Goal: Task Accomplishment & Management: Use online tool/utility

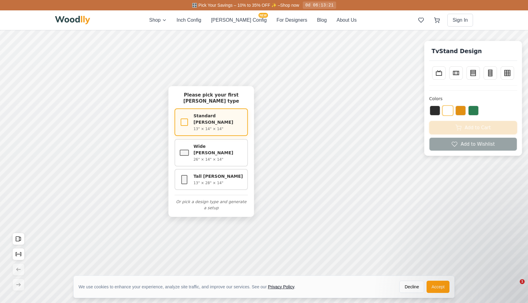
click at [197, 126] on p "13" × 14" × 14"" at bounding box center [218, 128] width 50 height 5
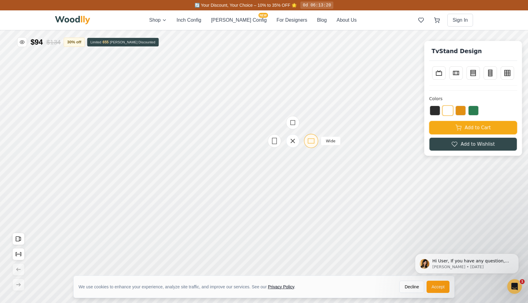
click at [311, 141] on icon at bounding box center [311, 141] width 8 height 8
click at [179, 105] on icon at bounding box center [178, 107] width 8 height 8
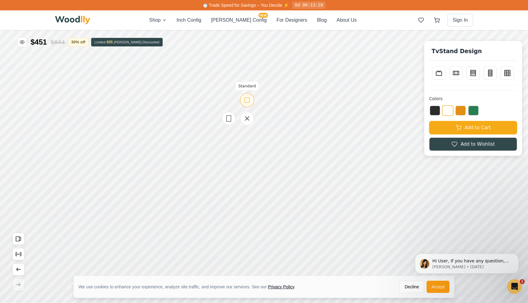
click at [248, 96] on div "Standard" at bounding box center [247, 100] width 14 height 14
click at [280, 176] on icon at bounding box center [280, 176] width 8 height 8
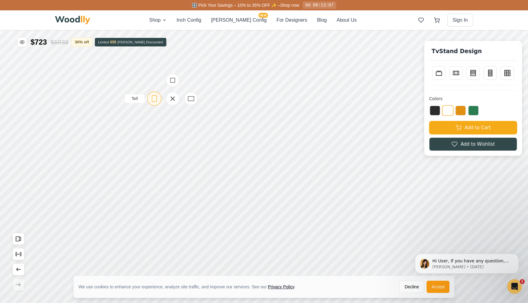
click at [156, 97] on icon at bounding box center [155, 99] width 8 height 8
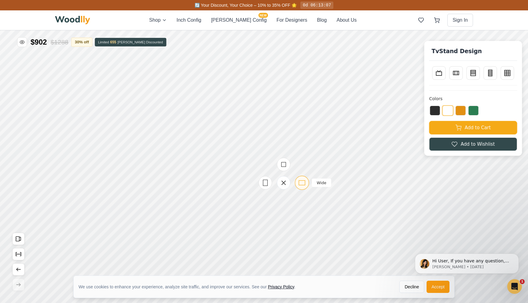
click at [302, 185] on icon at bounding box center [302, 183] width 8 height 8
click at [277, 187] on div at bounding box center [271, 188] width 13 height 13
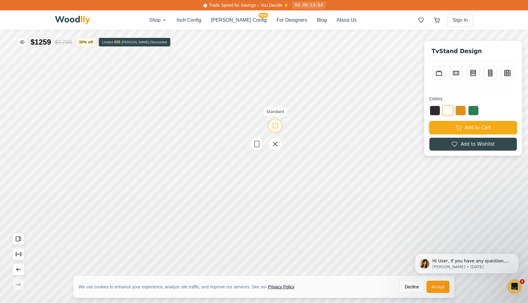
click at [273, 128] on icon at bounding box center [275, 126] width 8 height 8
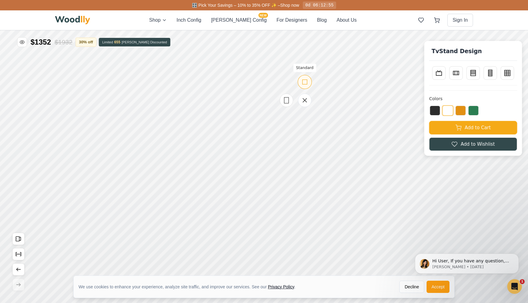
click at [305, 85] on icon at bounding box center [305, 82] width 8 height 8
click at [212, 117] on icon at bounding box center [211, 116] width 8 height 8
click at [184, 118] on icon at bounding box center [180, 116] width 8 height 8
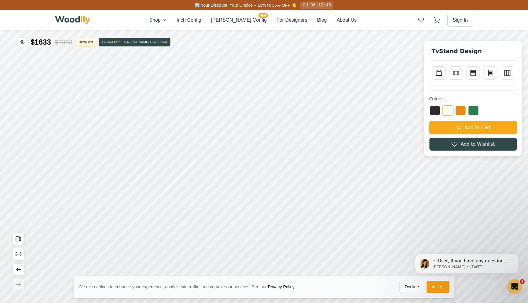
click at [426, 285] on html "Hi User, If you have any question, we are right here for you. 😊 [PERSON_NAME] •…" at bounding box center [467, 264] width 122 height 46
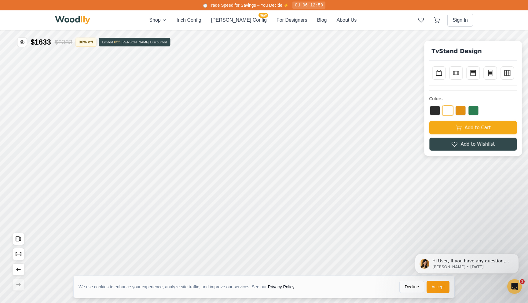
click at [431, 286] on html "Hi User, If you have any question, we are right here for you. 😊 [PERSON_NAME] •…" at bounding box center [467, 264] width 122 height 46
click at [435, 289] on button "Accept" at bounding box center [438, 287] width 23 height 12
